Goal: Task Accomplishment & Management: Complete application form

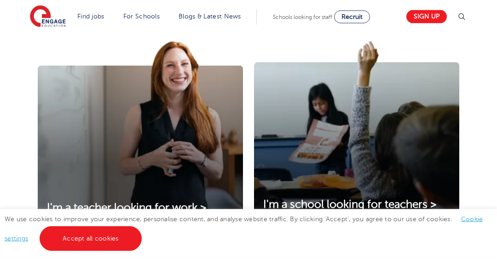
scroll to position [423, 0]
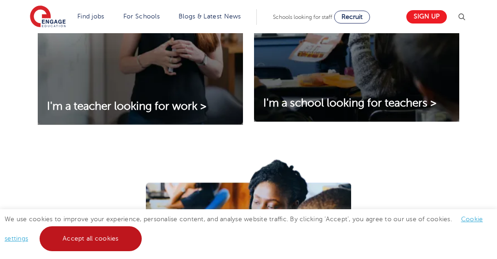
click at [111, 239] on link "Accept all cookies" at bounding box center [91, 238] width 102 height 25
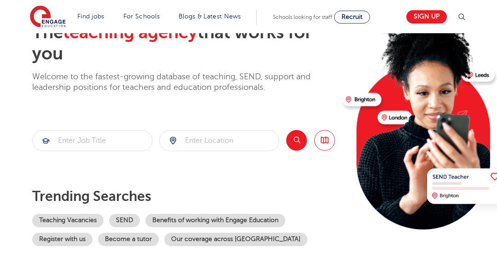
scroll to position [0, 0]
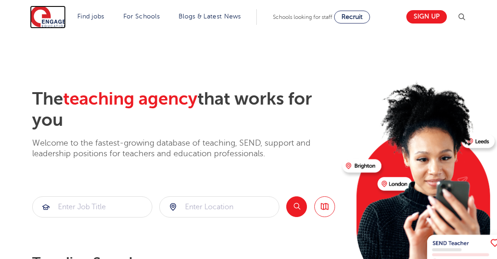
click at [42, 16] on img at bounding box center [48, 17] width 36 height 23
click at [319, 17] on span "Schools looking for staff" at bounding box center [302, 17] width 59 height 6
click at [420, 13] on link "Sign up" at bounding box center [427, 16] width 41 height 13
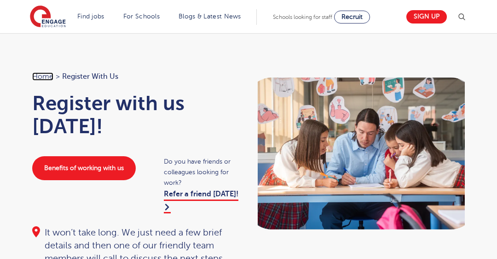
click at [49, 79] on link "Home" at bounding box center [42, 76] width 21 height 8
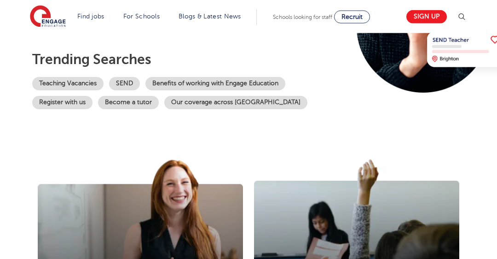
scroll to position [94, 0]
